Goal: Task Accomplishment & Management: Use online tool/utility

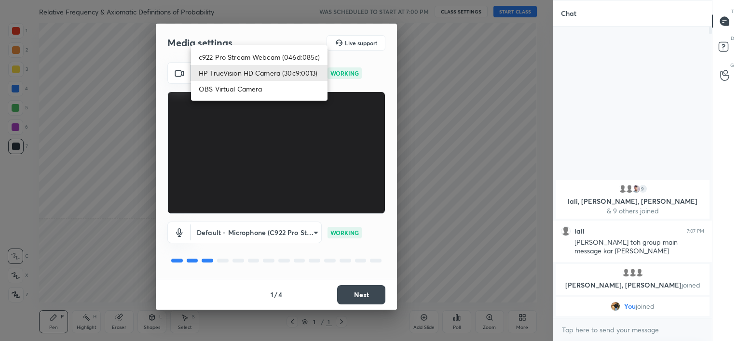
click at [267, 74] on body "1 2 3 4 5 6 7 C X Z C X Z E E Erase all H H Relative Frequency & Axiomatic Defi…" at bounding box center [368, 170] width 737 height 341
click at [261, 55] on li "c922 Pro Stream Webcam (046d:085c)" at bounding box center [259, 57] width 136 height 16
type input "b39b455f788c0d1c2df43438f612ff5e2121349c3a893045524a788c980995e5"
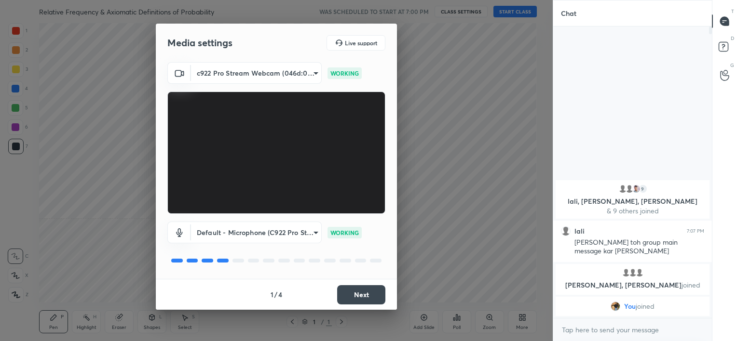
click at [360, 297] on button "Next" at bounding box center [361, 295] width 48 height 19
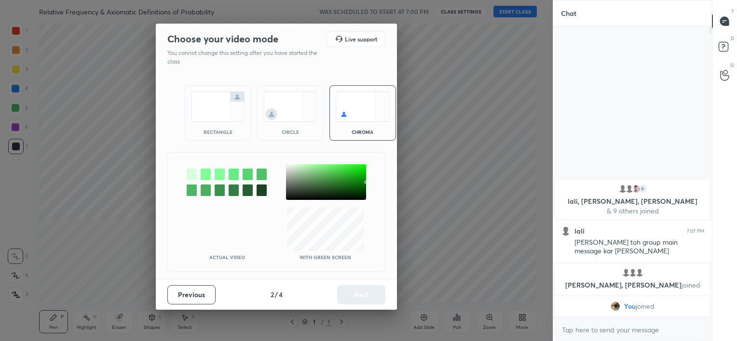
click at [284, 116] on img at bounding box center [290, 107] width 54 height 30
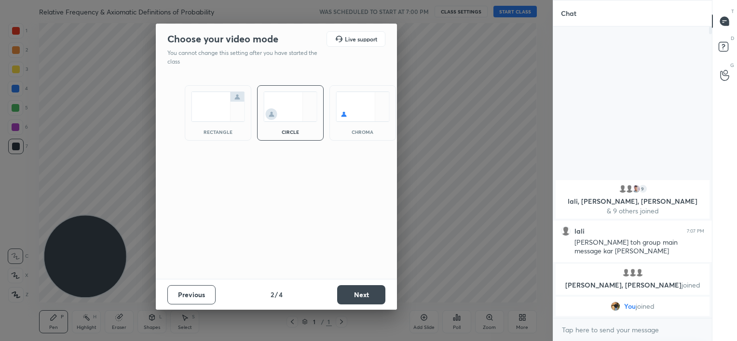
click at [365, 295] on button "Next" at bounding box center [361, 295] width 48 height 19
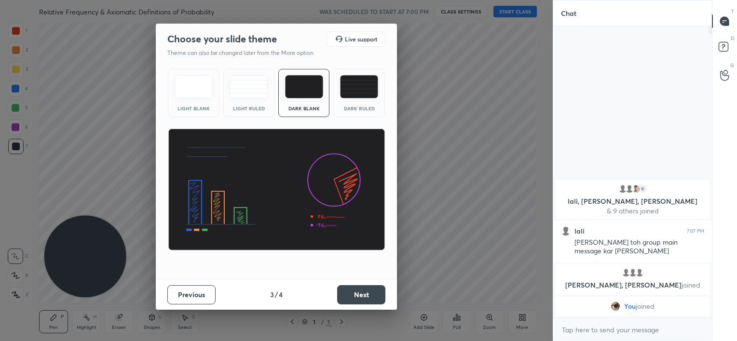
click at [365, 295] on button "Next" at bounding box center [361, 295] width 48 height 19
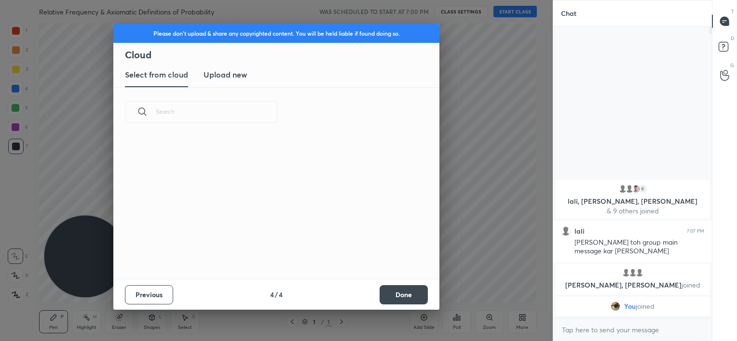
scroll to position [96, 310]
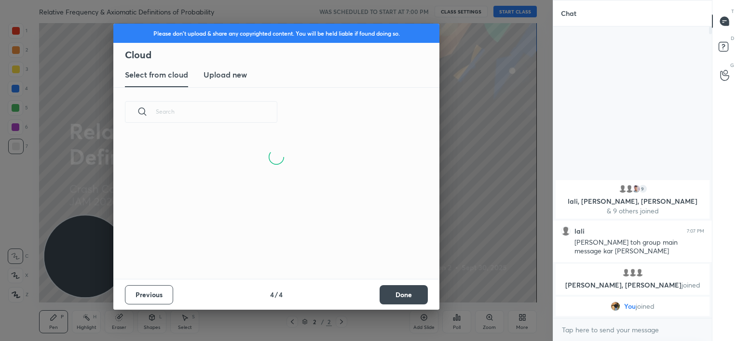
click at [408, 295] on button "Done" at bounding box center [404, 295] width 48 height 19
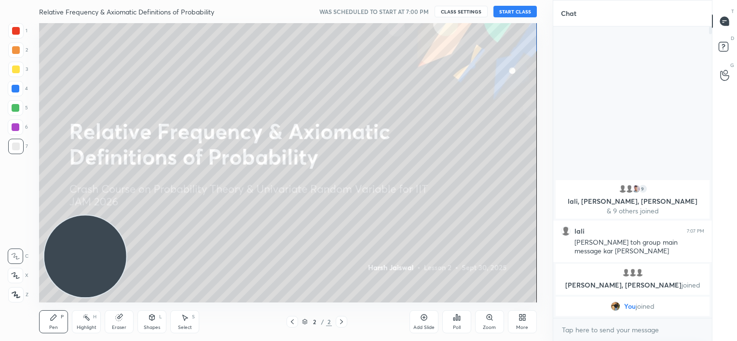
click at [505, 11] on button "START CLASS" at bounding box center [514, 12] width 43 height 12
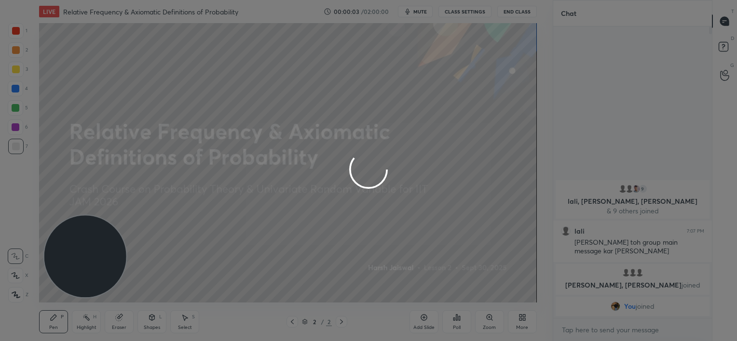
drag, startPoint x: 419, startPoint y: 17, endPoint x: 417, endPoint y: 12, distance: 6.1
click at [417, 12] on div at bounding box center [368, 170] width 737 height 341
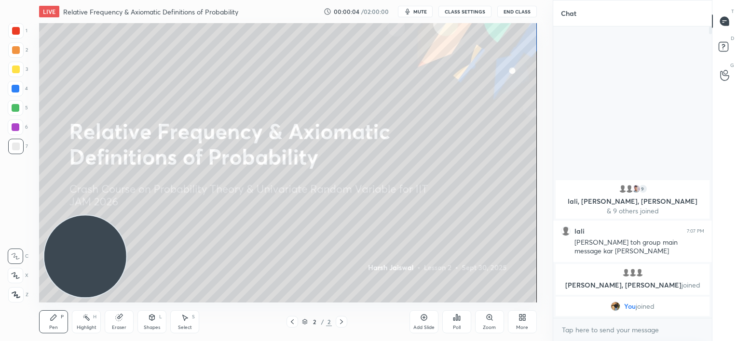
click at [417, 12] on span "mute" at bounding box center [420, 11] width 14 height 7
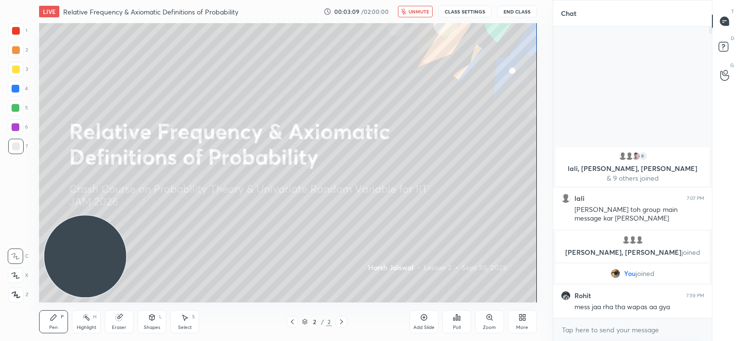
click at [409, 11] on span "unmute" at bounding box center [419, 11] width 21 height 7
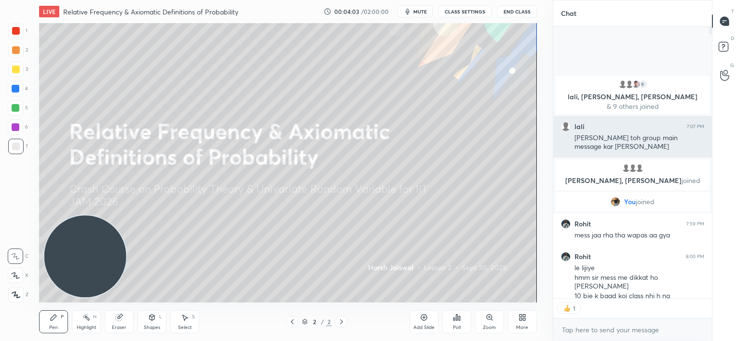
scroll to position [3, 3]
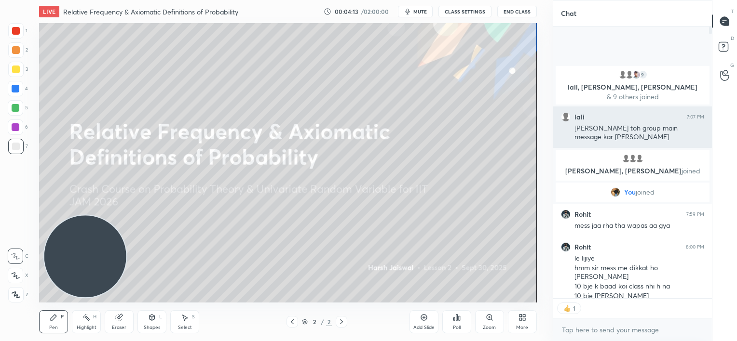
type textarea "x"
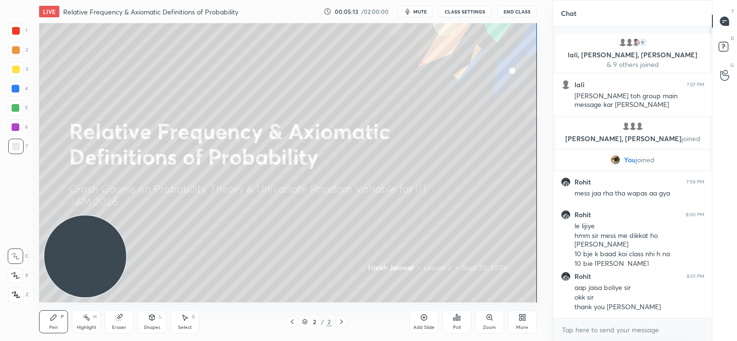
click at [409, 14] on icon "button" at bounding box center [408, 12] width 8 height 8
click at [461, 11] on button "CLASS SETTINGS" at bounding box center [464, 12] width 53 height 12
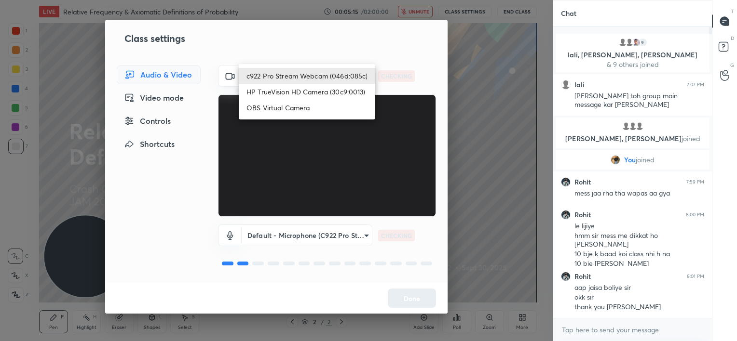
click at [341, 69] on body "1 2 3 4 5 6 7 C X Z C X Z E E Erase all H H LIVE Relative Frequency & Axiomatic…" at bounding box center [368, 170] width 737 height 341
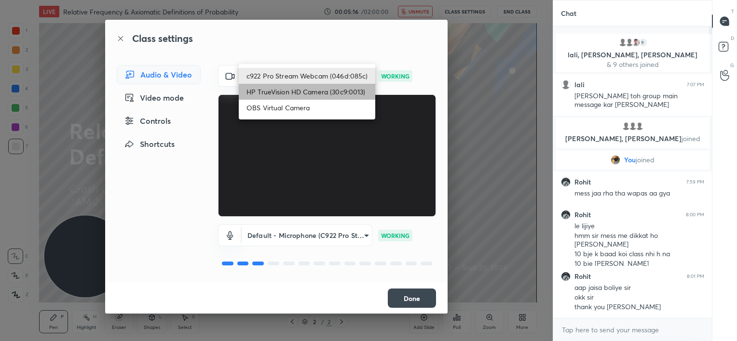
click at [334, 87] on li "HP TrueVision HD Camera (30c9:0013)" at bounding box center [307, 92] width 136 height 16
type input "302d101f504c5dc8f891fd1cf36b97dc236bb034bb5ce84b3a17c40f47e39d9d"
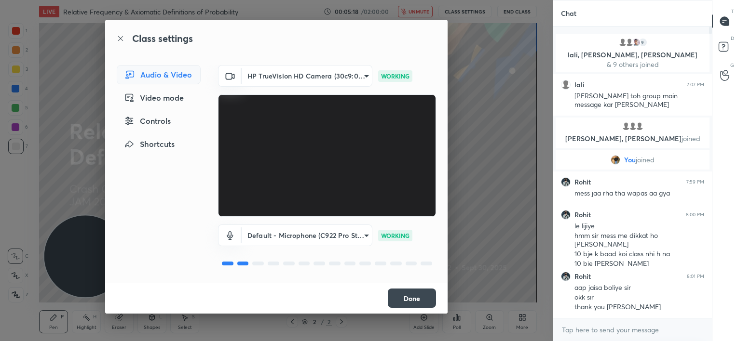
click at [417, 291] on button "Done" at bounding box center [412, 298] width 48 height 19
